Goal: Transaction & Acquisition: Purchase product/service

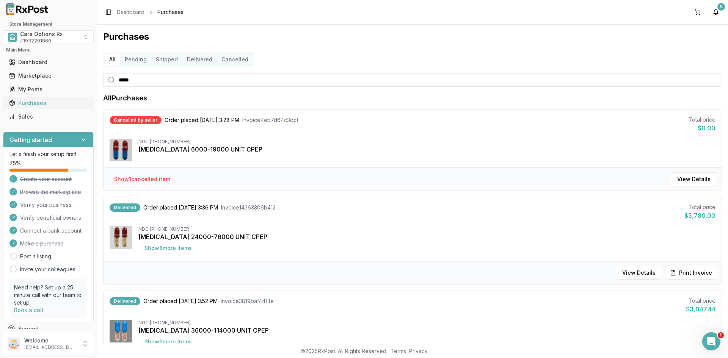
click at [33, 102] on div "Purchases" at bounding box center [48, 103] width 78 height 8
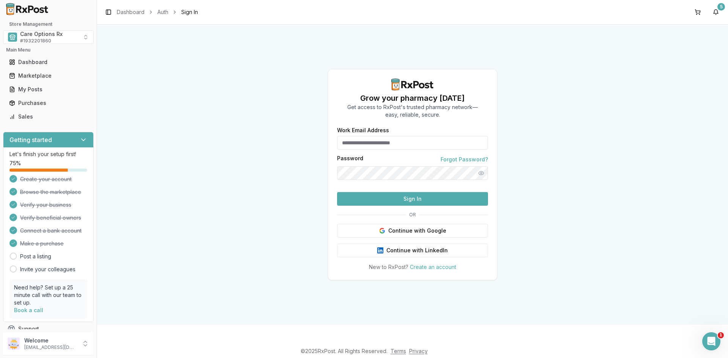
type input "**********"
click at [392, 206] on button "Sign In" at bounding box center [412, 199] width 151 height 14
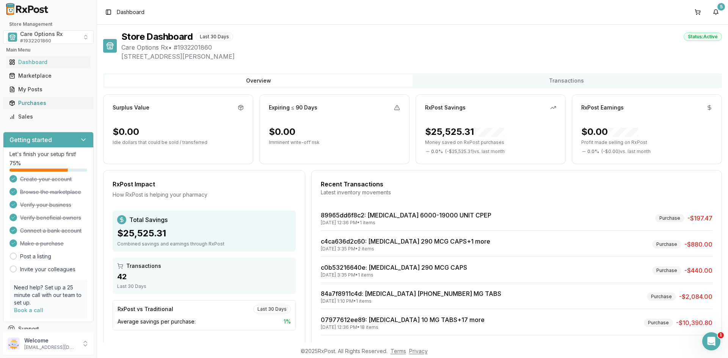
click at [22, 97] on link "Purchases" at bounding box center [48, 103] width 85 height 14
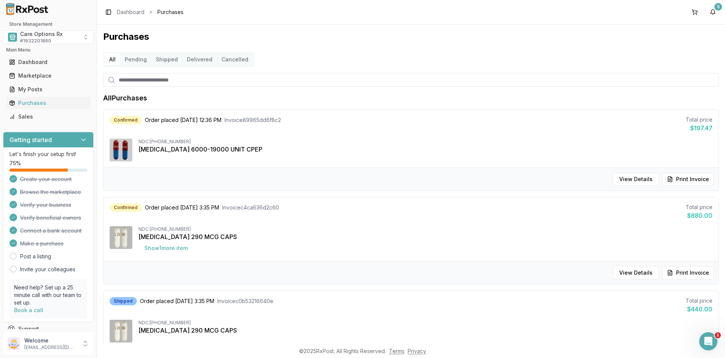
click at [139, 80] on input "search" at bounding box center [411, 80] width 616 height 14
type input "*******"
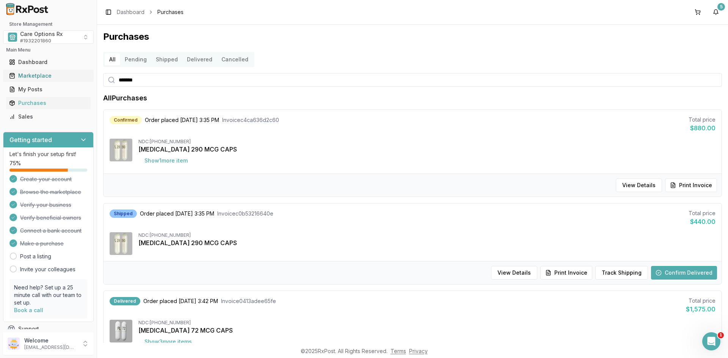
drag, startPoint x: 144, startPoint y: 81, endPoint x: 34, endPoint y: 79, distance: 109.6
click at [39, 80] on div "Store Management Care Options Rx # 1932201860 Main Menu Dashboard Marketplace M…" at bounding box center [364, 179] width 728 height 358
type input "*******"
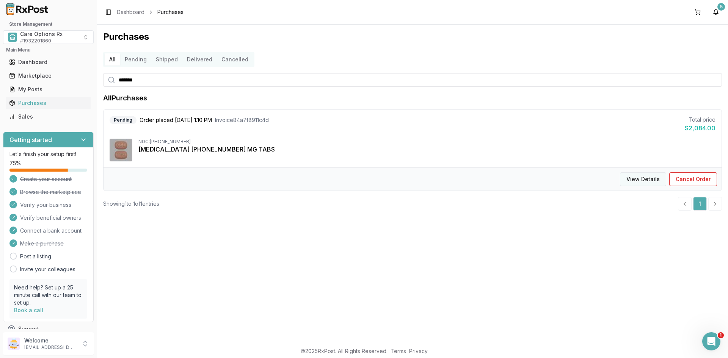
click at [640, 180] on button "View Details" at bounding box center [643, 179] width 46 height 14
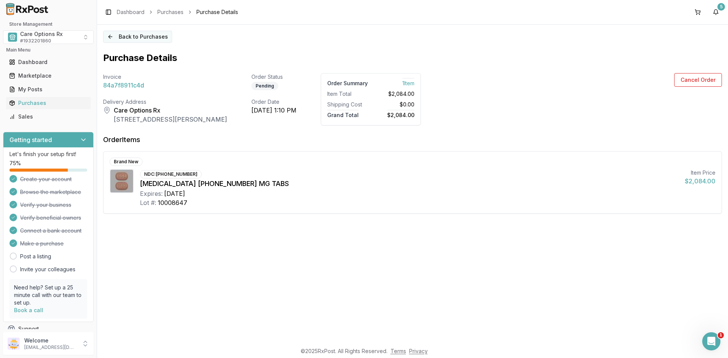
click at [113, 35] on button "Back to Purchases" at bounding box center [137, 37] width 69 height 12
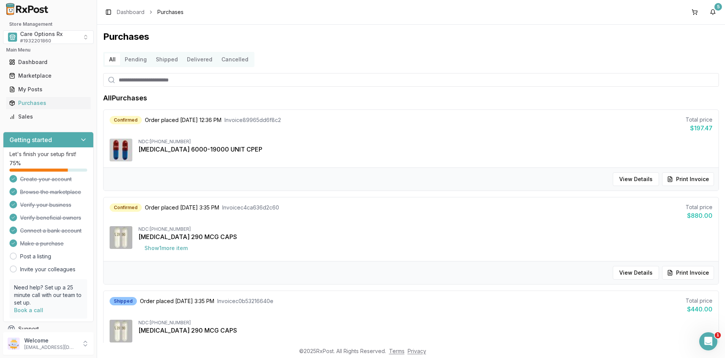
drag, startPoint x: 191, startPoint y: 83, endPoint x: 184, endPoint y: 84, distance: 7.0
click at [190, 83] on input "search" at bounding box center [411, 80] width 616 height 14
type input "****"
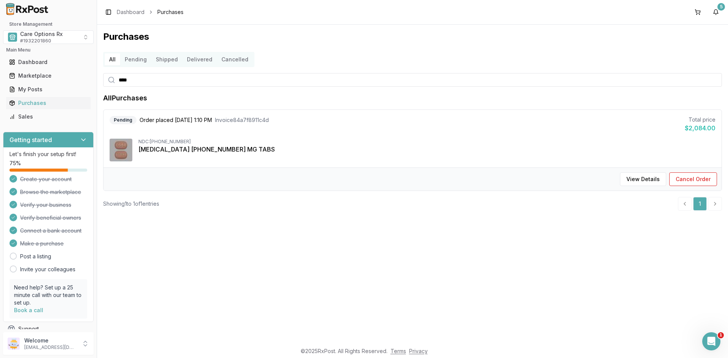
click at [111, 122] on div "Pending" at bounding box center [123, 120] width 27 height 8
click at [113, 120] on div "Pending" at bounding box center [123, 120] width 27 height 8
click at [114, 125] on div "Pending Order placed [DATE] 1:10 PM Invoice 84a7f8911c4d Total price $2,084.00" at bounding box center [413, 124] width 606 height 17
drag, startPoint x: 113, startPoint y: 121, endPoint x: 281, endPoint y: 116, distance: 167.6
click at [269, 116] on div "Pending Order placed [DATE] 1:10 PM Invoice 84a7f8911c4d" at bounding box center [189, 120] width 159 height 8
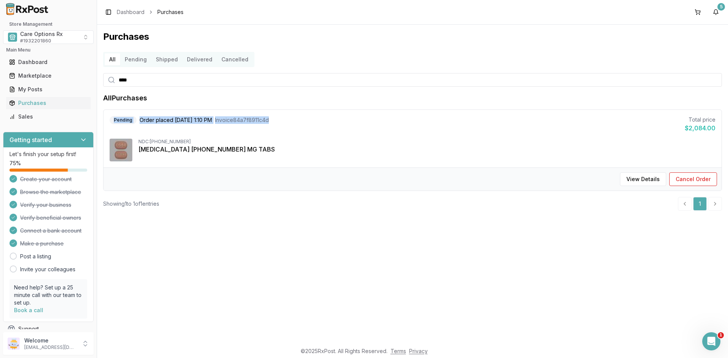
copy div "Pending Order placed [DATE] 1:10 PM Invoice 84a7f8911c4d"
click at [662, 75] on input "****" at bounding box center [412, 80] width 619 height 14
click at [34, 75] on div "Marketplace" at bounding box center [48, 76] width 78 height 8
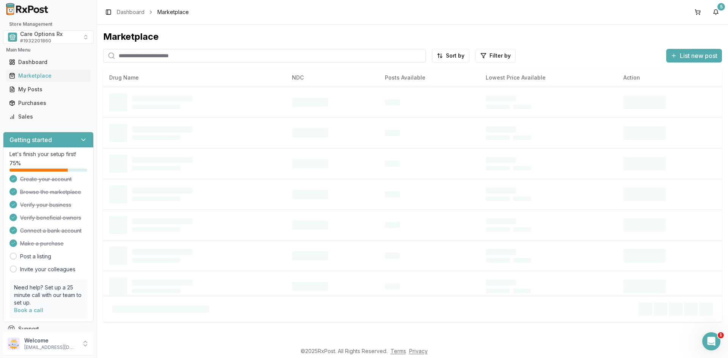
click at [146, 58] on input "search" at bounding box center [264, 56] width 323 height 14
type input "****"
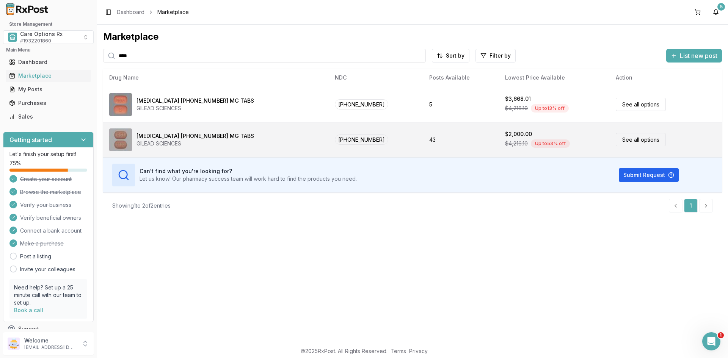
click at [132, 133] on img at bounding box center [120, 139] width 23 height 23
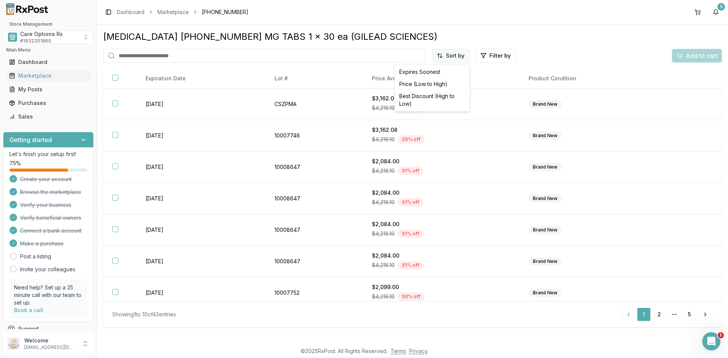
click at [454, 57] on html "Store Management Care Options Rx # 1932201860 Main Menu Dashboard Marketplace M…" at bounding box center [364, 179] width 728 height 358
click at [441, 98] on div "Best Discount (High to Low)" at bounding box center [432, 100] width 72 height 20
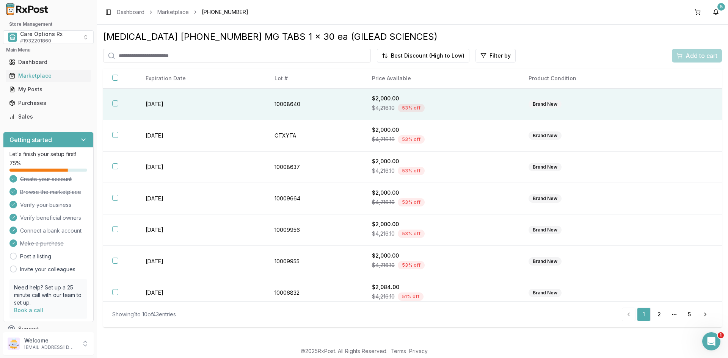
click at [114, 104] on button "button" at bounding box center [115, 103] width 6 height 6
click at [681, 57] on div "Add to cart" at bounding box center [696, 55] width 41 height 9
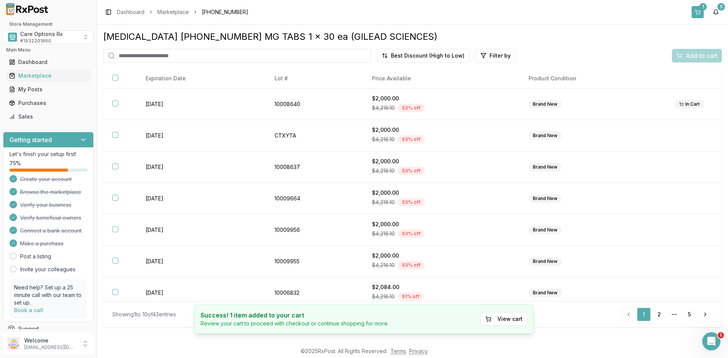
click at [696, 11] on button "1" at bounding box center [697, 12] width 12 height 12
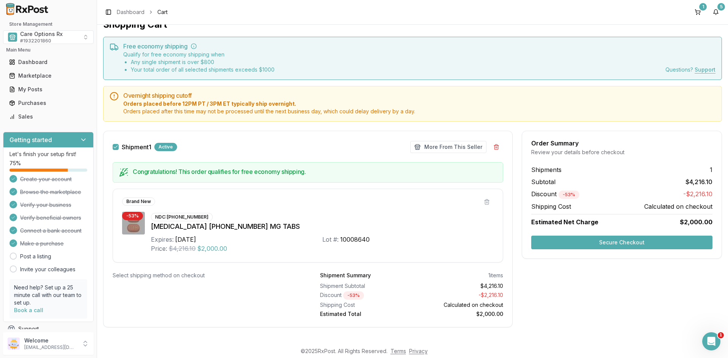
scroll to position [18, 0]
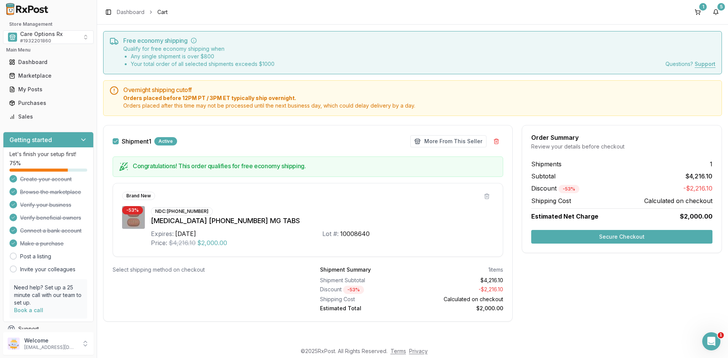
click at [590, 242] on button "Secure Checkout" at bounding box center [621, 237] width 181 height 14
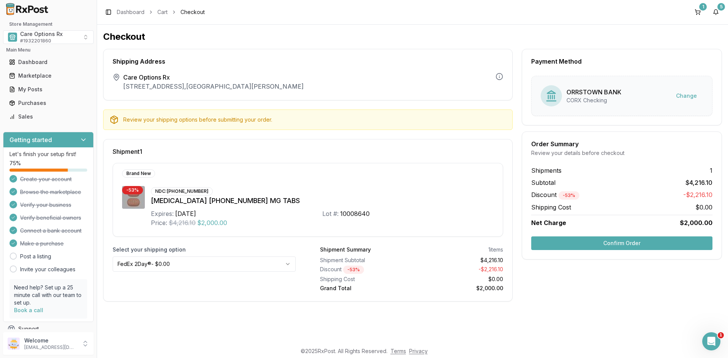
click at [288, 266] on html "Store Management Care Options Rx # 1932201860 Main Menu Dashboard Marketplace M…" at bounding box center [364, 179] width 728 height 358
click at [631, 244] on button "Confirm Order" at bounding box center [621, 244] width 181 height 14
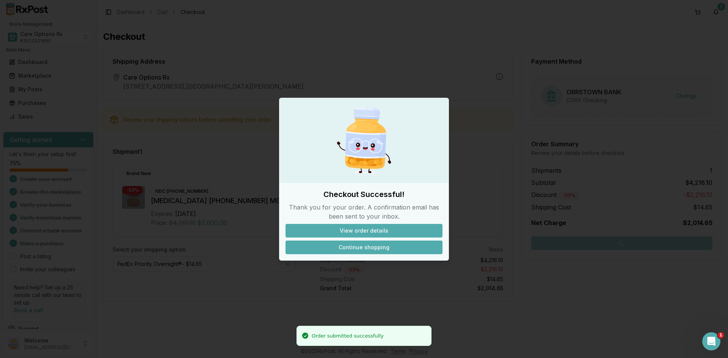
click at [376, 251] on button "Continue shopping" at bounding box center [363, 248] width 157 height 14
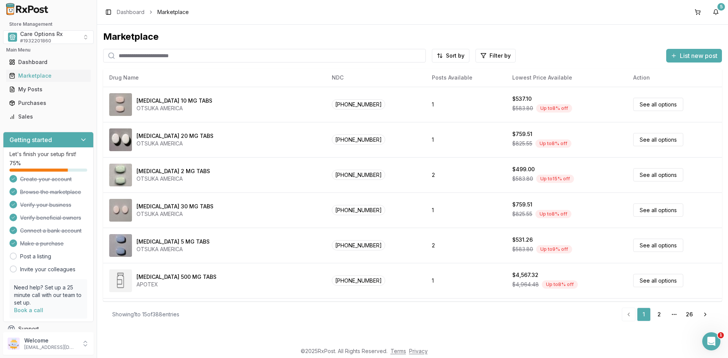
click at [645, 16] on div "Toggle Sidebar Dashboard Marketplace 5" at bounding box center [412, 12] width 631 height 24
click at [270, 329] on div "Marketplace Sort by Filter by List new post Card Table NDC: [PHONE_NUMBER] [MED…" at bounding box center [412, 184] width 631 height 318
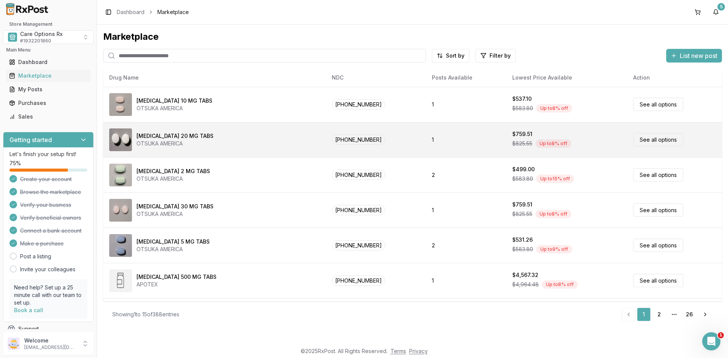
click at [691, 133] on td "See all options" at bounding box center [674, 139] width 95 height 35
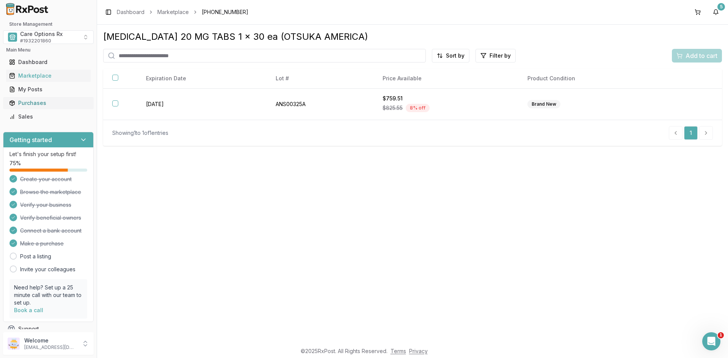
click at [34, 101] on div "Purchases" at bounding box center [48, 103] width 78 height 8
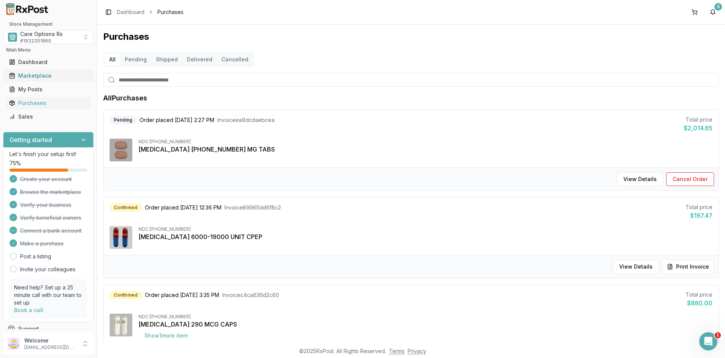
click at [22, 71] on link "Marketplace" at bounding box center [48, 76] width 85 height 14
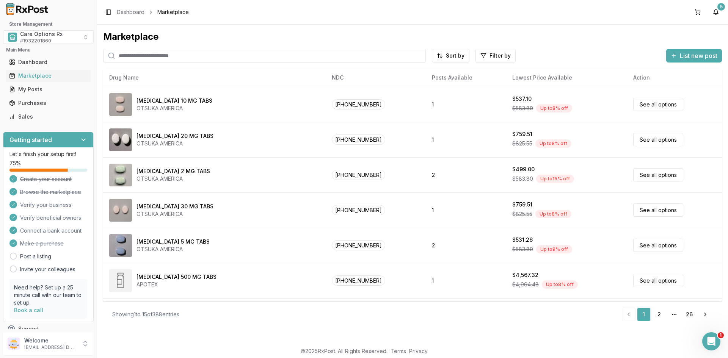
click at [649, 23] on div "Toggle Sidebar Dashboard Marketplace 5" at bounding box center [412, 12] width 631 height 24
